Goal: Task Accomplishment & Management: Manage account settings

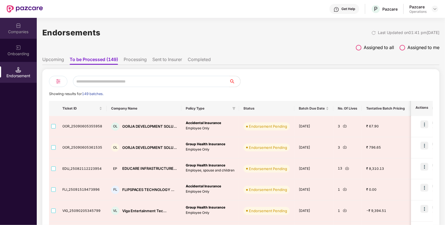
click at [21, 25] on img at bounding box center [19, 26] width 6 height 6
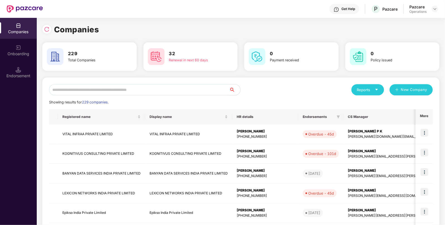
click at [123, 88] on input "text" at bounding box center [139, 89] width 180 height 11
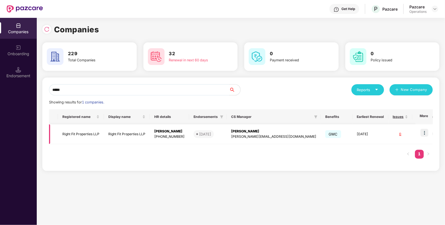
type input "*****"
click at [79, 133] on td "Right Fit Properties LLP" at bounding box center [81, 134] width 46 height 20
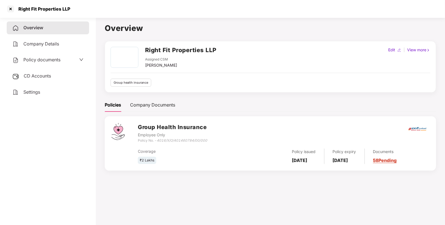
click at [42, 72] on div "CD Accounts" at bounding box center [48, 76] width 83 height 13
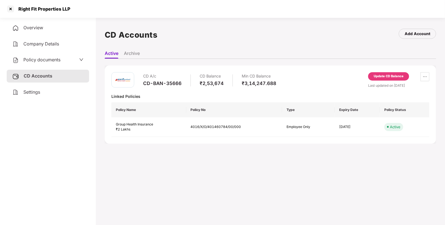
click at [159, 81] on div "CD-BAN-35666" at bounding box center [162, 83] width 38 height 6
click at [148, 83] on div "CD-BAN-35666" at bounding box center [162, 83] width 38 height 6
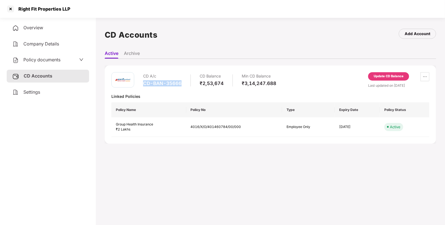
click at [148, 83] on div "CD-BAN-35666" at bounding box center [162, 83] width 38 height 6
copy div "CD-BAN-35666"
click at [156, 45] on div "CD Accounts Add Account" at bounding box center [271, 35] width 332 height 26
click at [33, 10] on div "Right Fit Properties LLP" at bounding box center [42, 9] width 55 height 6
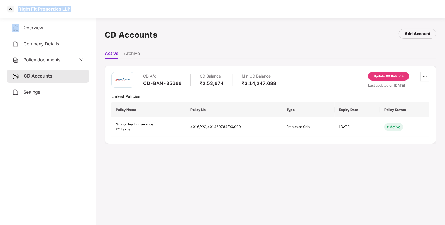
click at [33, 10] on div "Right Fit Properties LLP" at bounding box center [42, 9] width 55 height 6
copy div "Right Fit Properties LLP"
